Goal: Information Seeking & Learning: Find specific fact

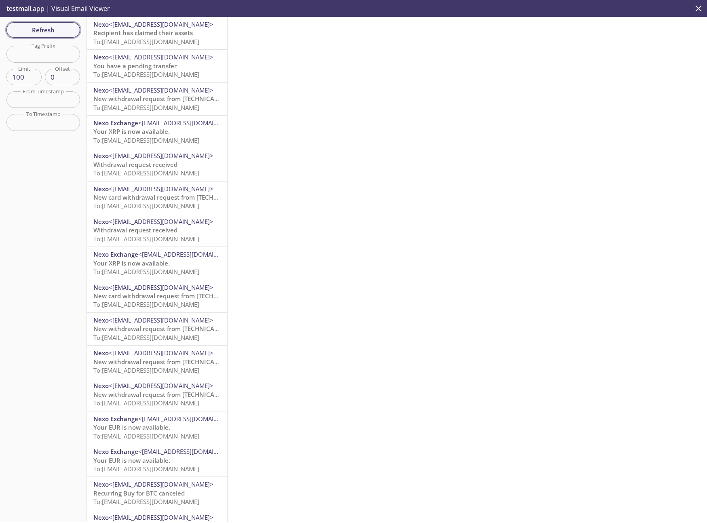
click at [39, 26] on span "Refresh" at bounding box center [43, 30] width 61 height 11
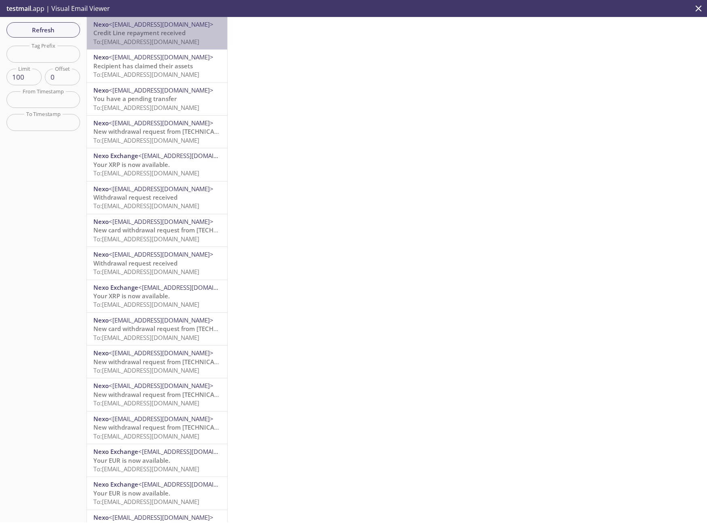
click at [167, 44] on span "To: [EMAIL_ADDRESS][DOMAIN_NAME]" at bounding box center [146, 42] width 106 height 8
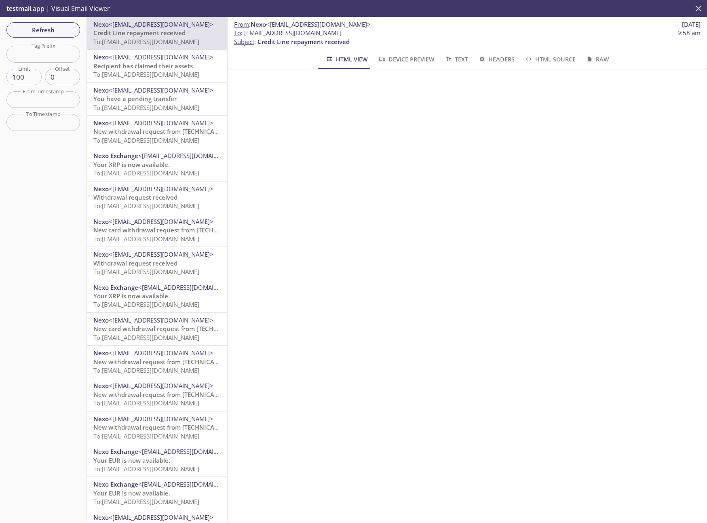
click at [700, 7] on icon "close" at bounding box center [699, 8] width 6 height 6
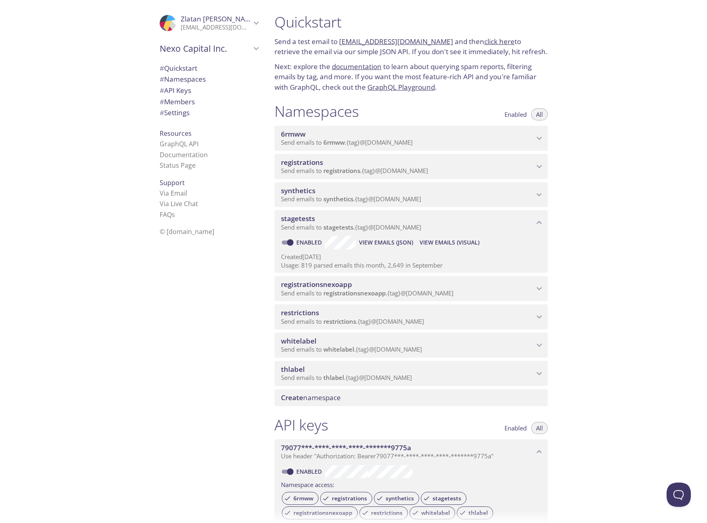
click at [526, 368] on span "thlabel" at bounding box center [407, 369] width 253 height 9
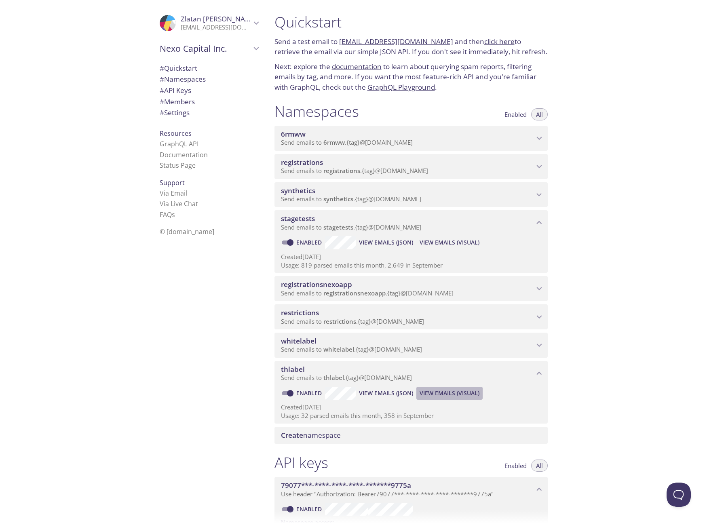
click at [452, 395] on span "View Emails (Visual)" at bounding box center [450, 394] width 60 height 10
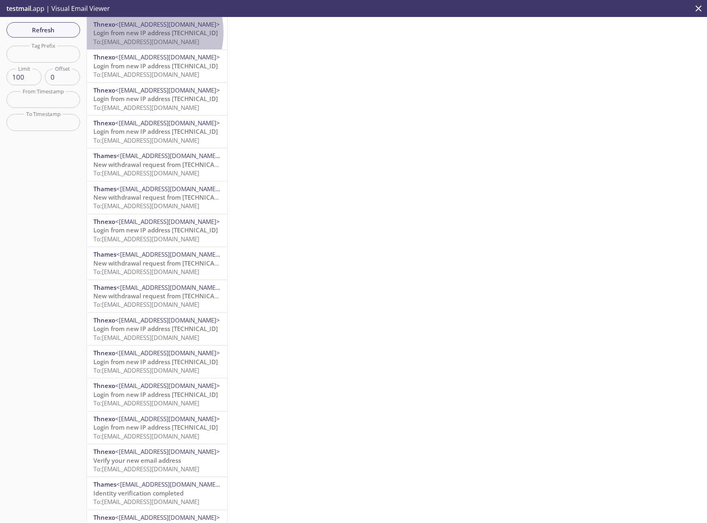
click at [140, 32] on span "Login from new IP address [TECHNICAL_ID]" at bounding box center [155, 33] width 125 height 8
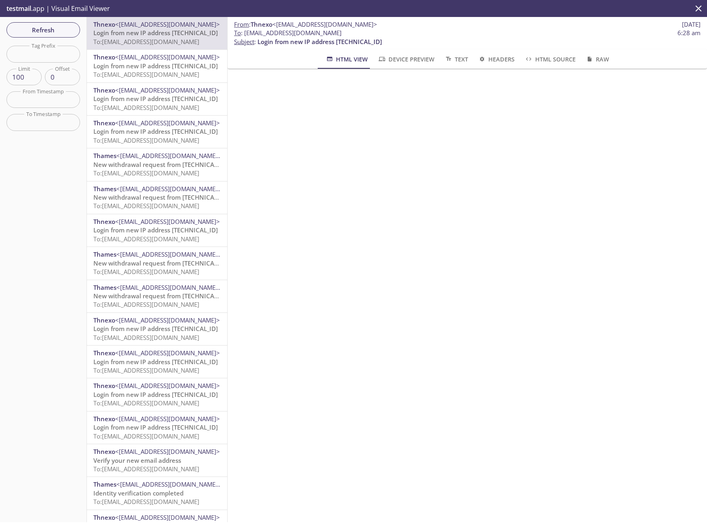
click at [157, 70] on span "To: [EMAIL_ADDRESS][DOMAIN_NAME]" at bounding box center [146, 74] width 106 height 8
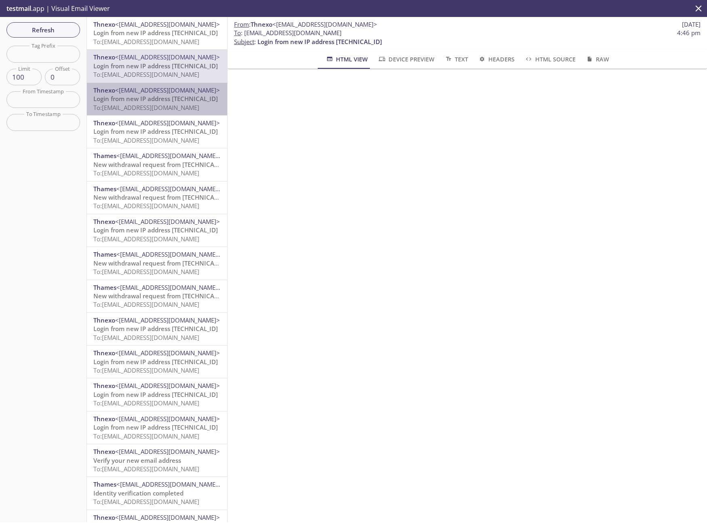
click at [166, 114] on div "Thnexo <[EMAIL_ADDRESS][DOMAIN_NAME]> Login from new IP address [TECHNICAL_ID] …" at bounding box center [157, 99] width 140 height 32
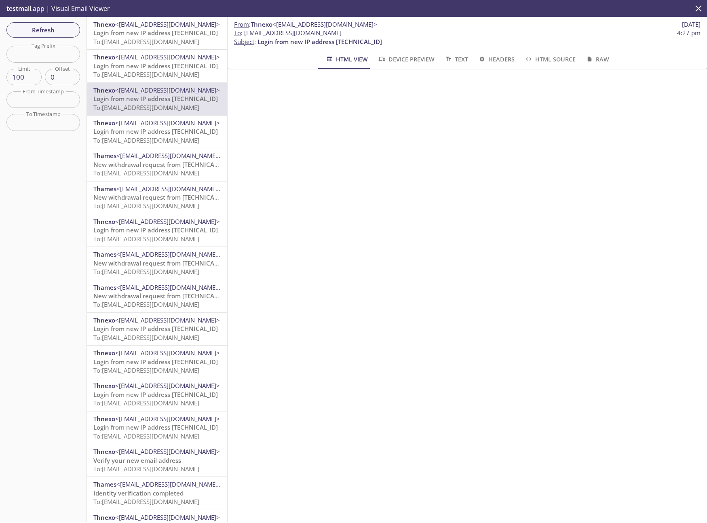
click at [161, 128] on span "Login from new IP address [TECHNICAL_ID]" at bounding box center [155, 131] width 125 height 8
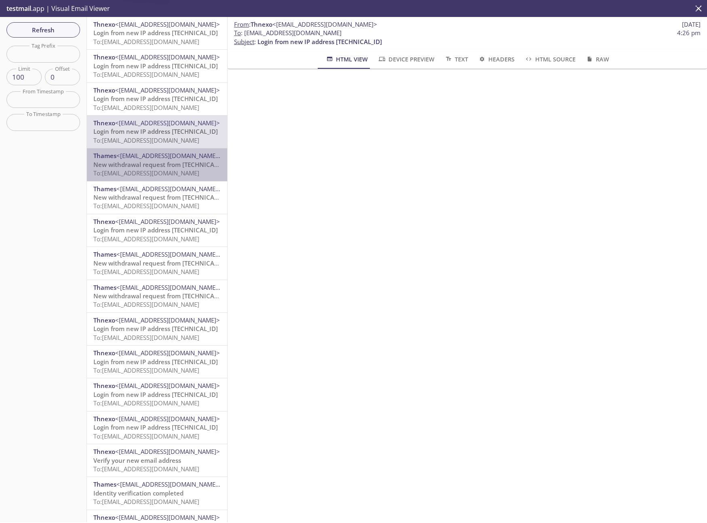
click at [166, 162] on span "New withdrawal request from [TECHNICAL_ID] - (CET)" at bounding box center [170, 165] width 155 height 8
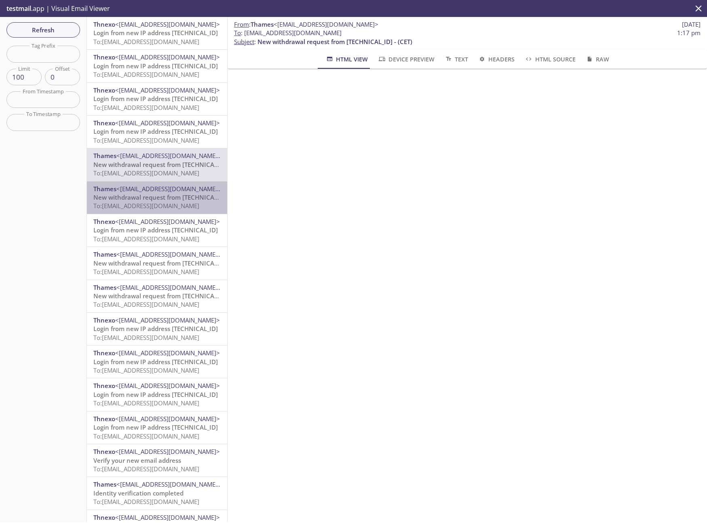
click at [157, 205] on span "To: [EMAIL_ADDRESS][DOMAIN_NAME]" at bounding box center [146, 206] width 106 height 8
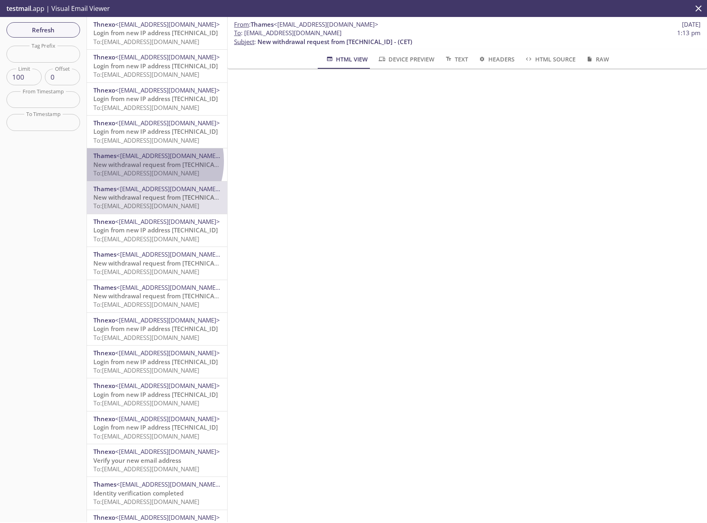
click at [141, 161] on span "New withdrawal request from [TECHNICAL_ID] - (CET)" at bounding box center [170, 165] width 155 height 8
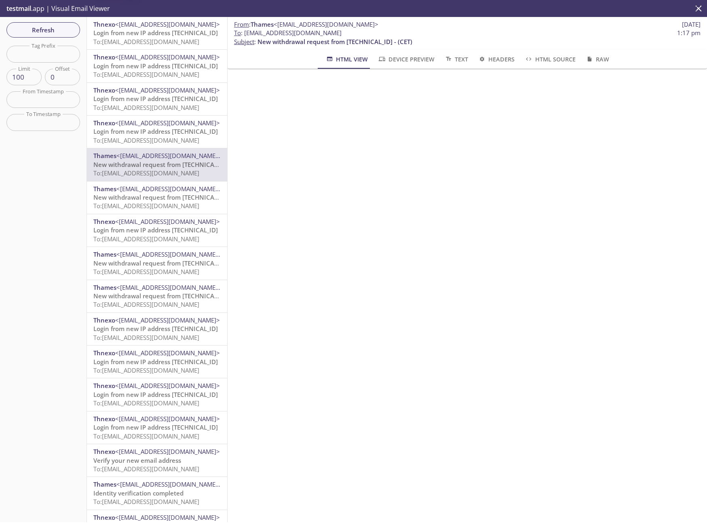
click at [138, 181] on div "Thames <[EMAIL_ADDRESS][DOMAIN_NAME]> New withdrawal request from [TECHNICAL_ID…" at bounding box center [157, 164] width 140 height 32
click at [144, 169] on span "New withdrawal request from [TECHNICAL_ID] - (CET)" at bounding box center [170, 165] width 155 height 8
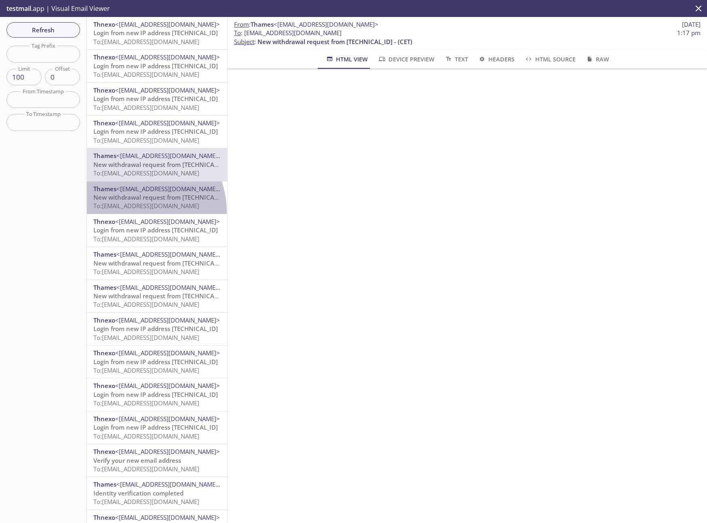
click at [131, 212] on div "Thames <[EMAIL_ADDRESS][DOMAIN_NAME]> New withdrawal request from [TECHNICAL_ID…" at bounding box center [157, 198] width 140 height 32
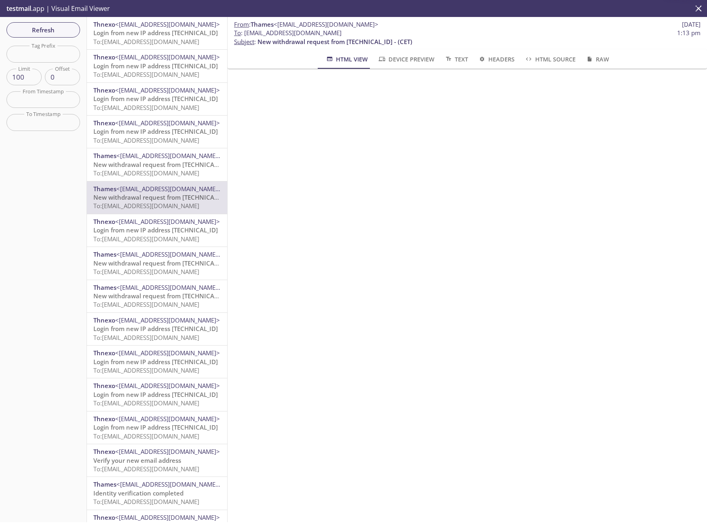
click at [149, 169] on span "To: [EMAIL_ADDRESS][DOMAIN_NAME]" at bounding box center [146, 173] width 106 height 8
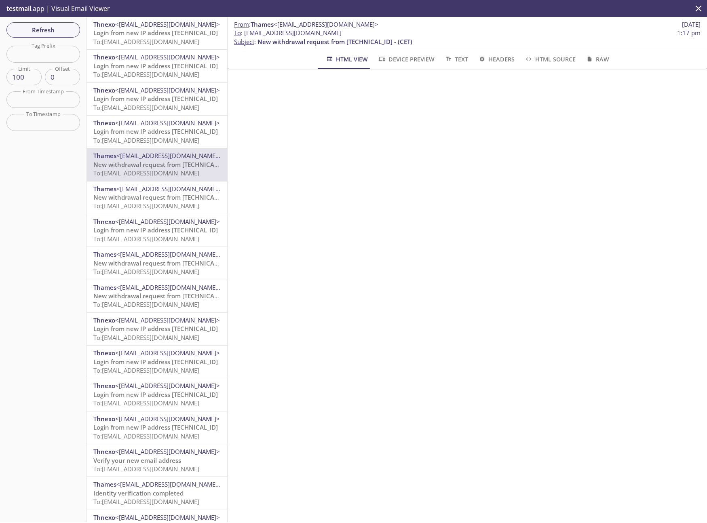
click at [146, 194] on span "New withdrawal request from [TECHNICAL_ID] - (CET)" at bounding box center [170, 197] width 155 height 8
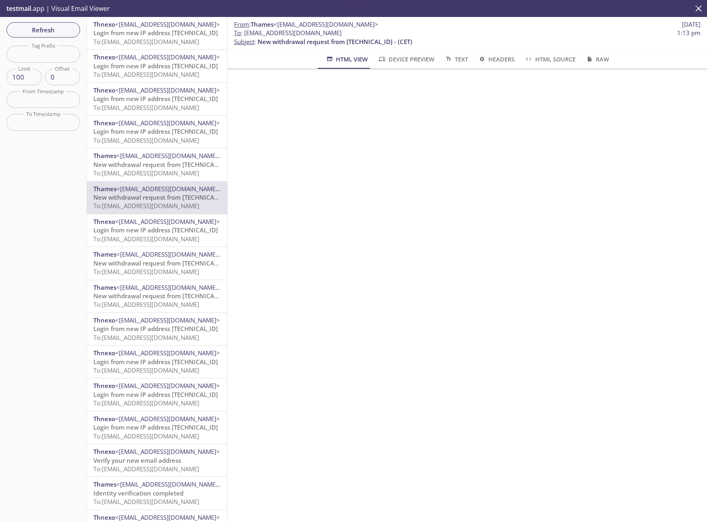
click at [152, 167] on span "New withdrawal request from [TECHNICAL_ID] - (CET)" at bounding box center [170, 165] width 155 height 8
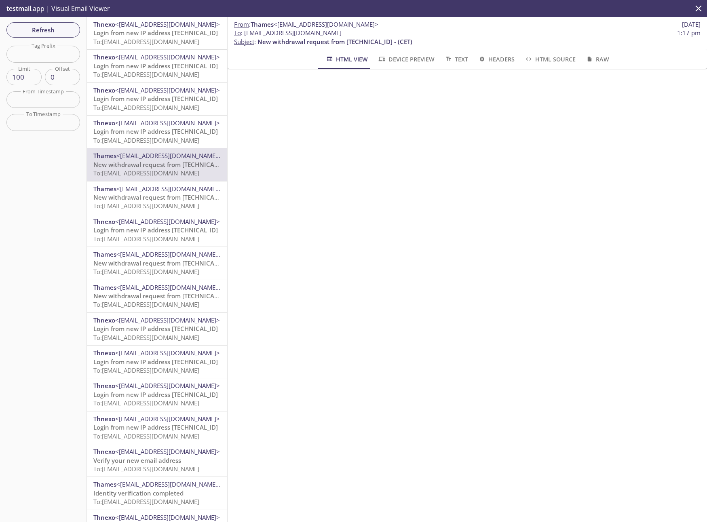
click at [198, 39] on span "To: [EMAIL_ADDRESS][DOMAIN_NAME]" at bounding box center [146, 42] width 106 height 8
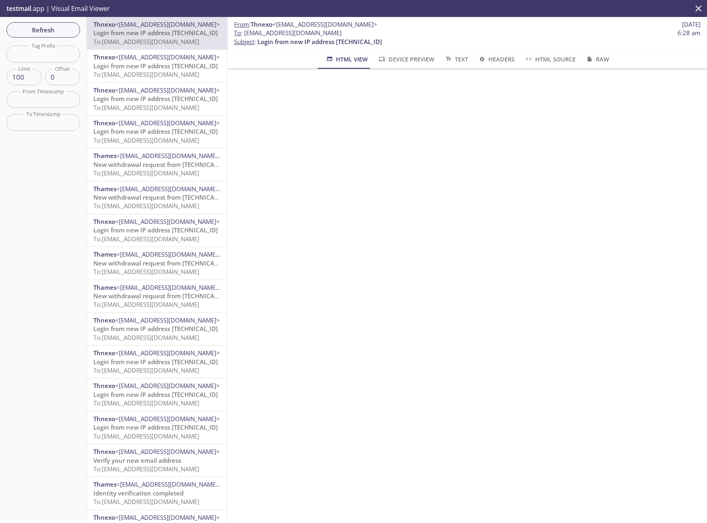
drag, startPoint x: 387, startPoint y: 31, endPoint x: 245, endPoint y: 32, distance: 142.0
click at [245, 32] on span "To : [EMAIL_ADDRESS][DOMAIN_NAME] 6:28 am" at bounding box center [467, 33] width 467 height 8
copy span "[EMAIL_ADDRESS][DOMAIN_NAME]"
click at [143, 201] on span "New withdrawal request from [TECHNICAL_ID] - (CET)" at bounding box center [170, 197] width 155 height 8
